Goal: Find specific page/section: Find specific page/section

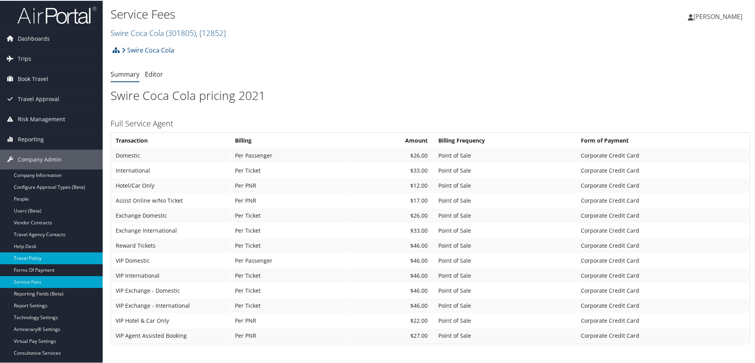
click at [35, 258] on link "Travel Policy" at bounding box center [51, 258] width 103 height 12
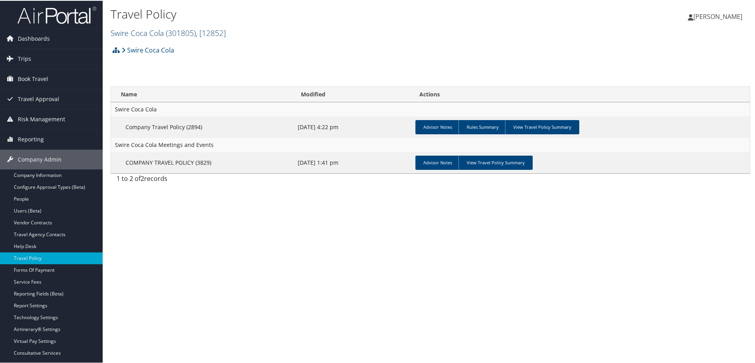
click at [167, 30] on span "( 301805 )" at bounding box center [181, 32] width 30 height 11
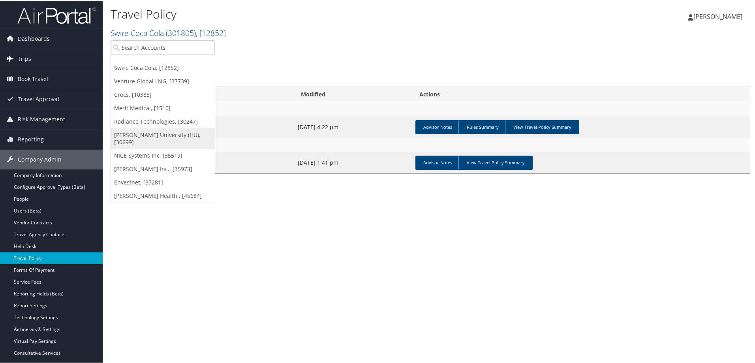
click at [140, 133] on link "[PERSON_NAME] University (HU), [30699]" at bounding box center [163, 138] width 104 height 21
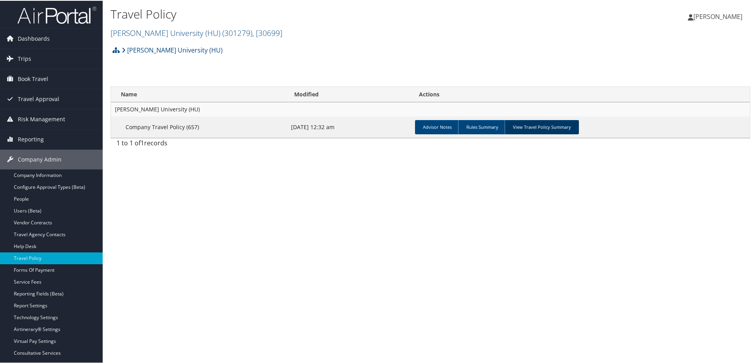
click at [540, 124] on link "View Travel Policy Summary" at bounding box center [542, 126] width 74 height 14
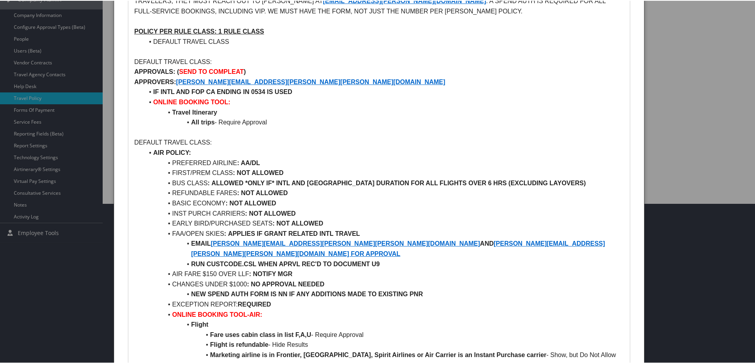
scroll to position [159, 0]
drag, startPoint x: 286, startPoint y: 197, endPoint x: 276, endPoint y: 199, distance: 10.0
click at [285, 197] on li "REFUNDABLE FARES : NOT ALLOWED" at bounding box center [384, 193] width 480 height 10
